Goal: Information Seeking & Learning: Learn about a topic

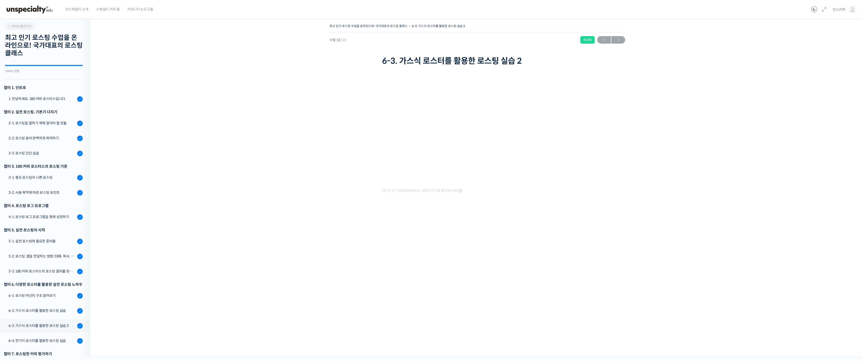
scroll to position [113, 0]
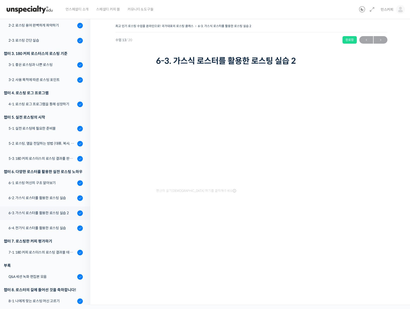
click at [282, 43] on div "수업 13 / 20 완료함 ← 이전 다음 →" at bounding box center [251, 40] width 272 height 8
drag, startPoint x: 122, startPoint y: 68, endPoint x: 146, endPoint y: 27, distance: 48.3
click at [122, 67] on div "최고 인기 로스팅 수업을 온라인으로! 국가대표의 로스팅 클래스 6-3. 가스식 로스터를 활용한 로스팅 실습 2 완료함 수업 13 / 20 완료…" at bounding box center [251, 120] width 272 height 195
click at [379, 101] on div "최고 인기 로스팅 수업을 온라인으로! 국가대표의 로스팅 클래스 6-3. 가스식 로스터를 활용한 로스팅 실습 2 완료함 수업 13 / 20 완료…" at bounding box center [251, 120] width 272 height 195
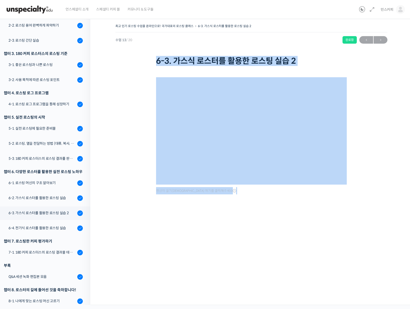
drag, startPoint x: 371, startPoint y: 203, endPoint x: 116, endPoint y: 53, distance: 295.9
click at [115, 52] on div "최고 인기 로스팅 수업을 온라인으로! 국가대표의 로스팅 클래스 6-3. 가스식 로스터를 활용한 로스팅 실습 2 완료함 수업 13 / 20 완료…" at bounding box center [251, 120] width 272 height 195
click at [125, 67] on div "최고 인기 로스팅 수업을 온라인으로! 국가대표의 로스팅 클래스 6-3. 가스식 로스터를 활용한 로스팅 실습 2 완료함 수업 13 / 20 완료…" at bounding box center [251, 45] width 272 height 45
drag, startPoint x: 124, startPoint y: 65, endPoint x: 267, endPoint y: 224, distance: 214.1
click at [267, 224] on div "최고 인기 로스팅 수업을 온라인으로! 국가대표의 로스팅 클래스 6-3. 가스식 로스터를 활용한 로스팅 실습 2 완료함 수업 13 / 20 완료…" at bounding box center [251, 125] width 272 height 205
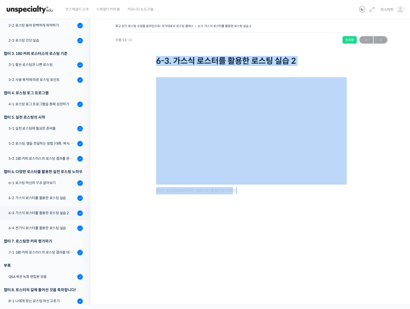
click at [266, 225] on div "최고 인기 로스팅 수업을 온라인으로! 국가대표의 로스팅 클래스 6-3. 가스식 로스터를 활용한 로스팅 실습 2 완료함 수업 13 / 20 완료…" at bounding box center [251, 125] width 272 height 205
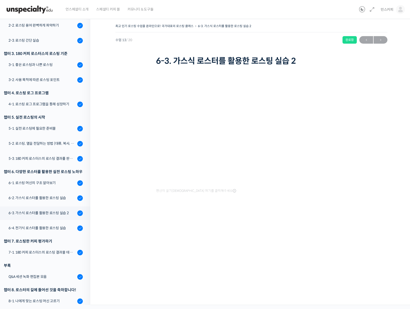
click at [268, 226] on div "최고 인기 로스팅 수업을 온라인으로! 국가대표의 로스팅 클래스 6-3. 가스식 로스터를 활용한 로스팅 실습 2 완료함 수업 13 / 20 완료…" at bounding box center [251, 125] width 272 height 205
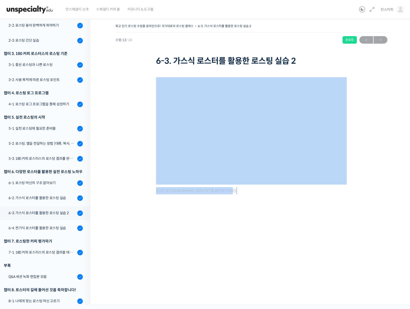
drag, startPoint x: 268, startPoint y: 225, endPoint x: 126, endPoint y: 68, distance: 212.3
click at [126, 68] on div "최고 인기 로스팅 수업을 온라인으로! 국가대표의 로스팅 클래스 6-3. 가스식 로스터를 활용한 로스팅 실습 2 완료함 수업 13 / 20 완료…" at bounding box center [251, 125] width 272 height 205
click at [126, 68] on div "최고 인기 로스팅 수업을 온라인으로! 국가대표의 로스팅 클래스 6-3. 가스식 로스터를 활용한 로스팅 실습 2 완료함 수업 13 / 20 완료…" at bounding box center [251, 120] width 272 height 195
drag, startPoint x: 127, startPoint y: 66, endPoint x: 249, endPoint y: 213, distance: 191.9
click at [249, 213] on div "최고 인기 로스팅 수업을 온라인으로! 국가대표의 로스팅 클래스 6-3. 가스식 로스터를 활용한 로스팅 실습 2 완료함 수업 13 / 20 완료…" at bounding box center [251, 120] width 272 height 195
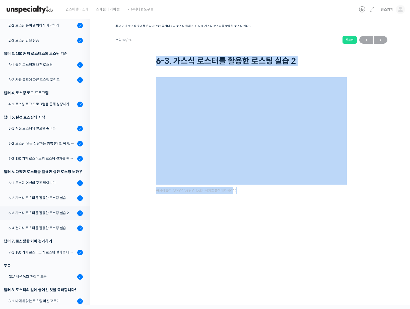
click at [249, 214] on div at bounding box center [251, 212] width 191 height 11
drag, startPoint x: 255, startPoint y: 217, endPoint x: 128, endPoint y: 66, distance: 197.4
click at [128, 66] on div "최고 인기 로스팅 수업을 온라인으로! 국가대표의 로스팅 클래스 6-3. 가스식 로스터를 활용한 로스팅 실습 2 완료함 수업 13 / 20 완료…" at bounding box center [251, 125] width 272 height 205
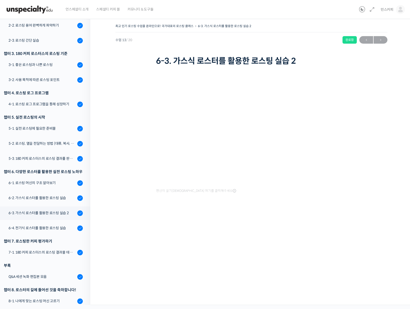
click at [128, 66] on div "최고 인기 로스팅 수업을 온라인으로! 국가대표의 로스팅 클래스 6-3. 가스식 로스터를 활용한 로스팅 실습 2 완료함 수업 13 / 20 완료…" at bounding box center [251, 45] width 272 height 45
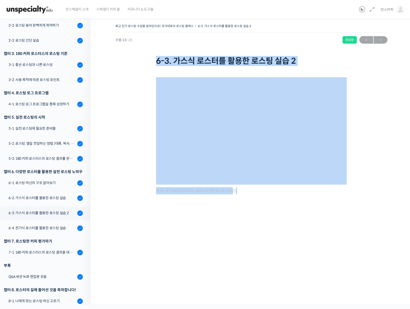
drag, startPoint x: 128, startPoint y: 65, endPoint x: 243, endPoint y: 217, distance: 190.8
click at [243, 217] on div "최고 인기 로스팅 수업을 온라인으로! 국가대표의 로스팅 클래스 6-3. 가스식 로스터를 활용한 로스팅 실습 2 완료함 수업 13 / 20 완료…" at bounding box center [251, 125] width 272 height 205
click at [244, 212] on div at bounding box center [251, 212] width 191 height 11
drag, startPoint x: 247, startPoint y: 216, endPoint x: 133, endPoint y: 72, distance: 184.0
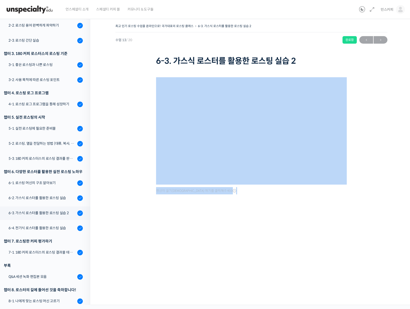
click at [133, 72] on div "최고 인기 로스팅 수업을 온라인으로! 국가대표의 로스팅 클래스 6-3. 가스식 로스터를 활용한 로스팅 실습 2 완료함 수업 13 / 20 완료…" at bounding box center [251, 120] width 272 height 195
drag, startPoint x: 135, startPoint y: 66, endPoint x: 238, endPoint y: 232, distance: 195.5
click at [238, 232] on div "최고 인기 로스팅 수업을 온라인으로! 국가대표의 로스팅 클래스 6-3. 가스식 로스터를 활용한 로스팅 실습 2 완료함 수업 13 / 20 완료…" at bounding box center [251, 160] width 322 height 290
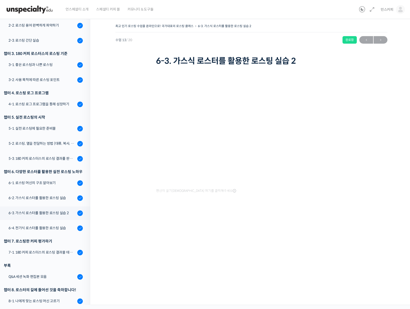
click at [249, 229] on div "최고 인기 로스팅 수업을 온라인으로! 국가대표의 로스팅 클래스 6-3. 가스식 로스터를 활용한 로스팅 실습 2 완료함 수업 13 / 20 완료…" at bounding box center [251, 160] width 322 height 290
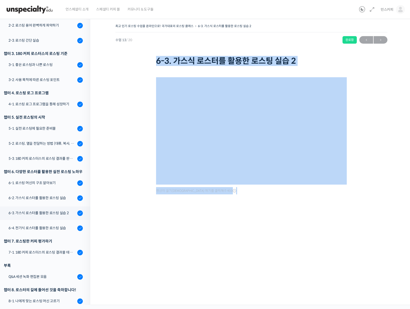
drag, startPoint x: 248, startPoint y: 228, endPoint x: 135, endPoint y: 61, distance: 201.1
click at [135, 61] on div "최고 인기 로스팅 수업을 온라인으로! 국가대표의 로스팅 클래스 6-3. 가스식 로스터를 활용한 로스팅 실습 2 완료함 수업 13 / 20 완료…" at bounding box center [251, 160] width 322 height 290
click at [135, 62] on div "최고 인기 로스팅 수업을 온라인으로! 국가대표의 로스팅 클래스 6-3. 가스식 로스터를 활용한 로스팅 실습 2 완료함 수업 13 / 20 완료…" at bounding box center [251, 45] width 272 height 45
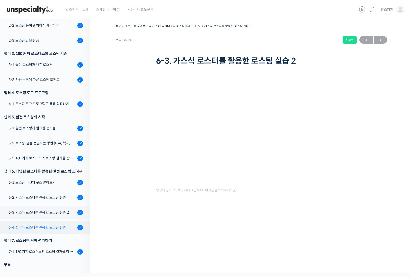
click at [45, 228] on div "6-4. 전기식 로스터를 활용한 로스팅 실습" at bounding box center [42, 228] width 67 height 6
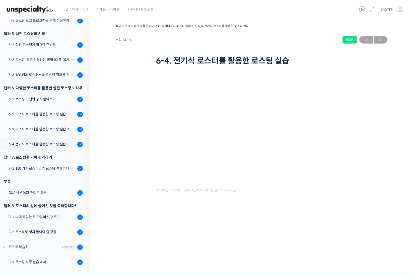
scroll to position [113, 0]
